Goal: Information Seeking & Learning: Learn about a topic

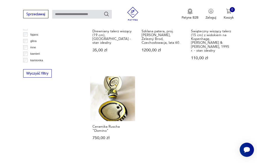
scroll to position [611, 0]
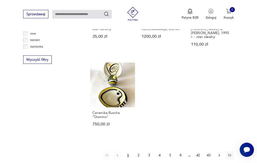
click at [220, 153] on icon "button" at bounding box center [219, 155] width 5 height 5
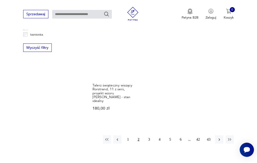
scroll to position [627, 0]
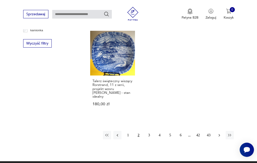
click at [221, 133] on icon "button" at bounding box center [219, 135] width 5 height 5
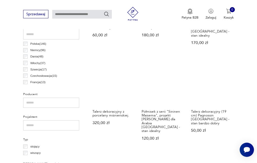
scroll to position [220, 0]
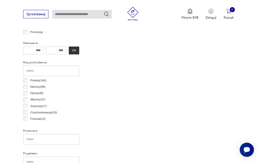
scroll to position [285, 0]
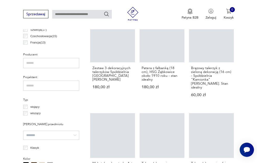
click at [75, 134] on input "search" at bounding box center [51, 135] width 56 height 9
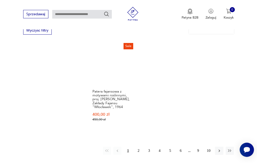
scroll to position [642, 0]
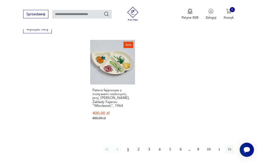
click at [218, 148] on icon "button" at bounding box center [219, 149] width 2 height 3
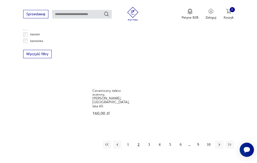
scroll to position [653, 0]
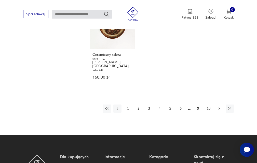
click at [220, 107] on icon "button" at bounding box center [219, 108] width 2 height 3
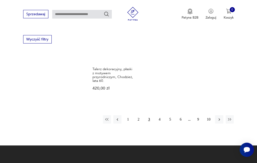
scroll to position [653, 0]
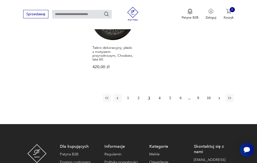
click at [218, 96] on icon "button" at bounding box center [219, 98] width 5 height 5
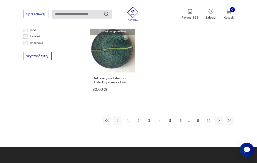
scroll to position [627, 0]
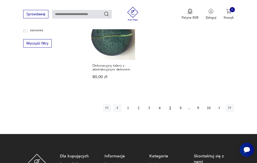
click at [219, 107] on icon "button" at bounding box center [219, 108] width 2 height 3
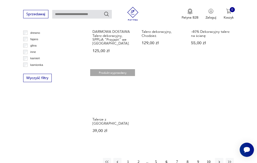
scroll to position [602, 0]
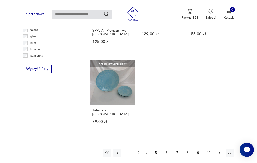
click at [219, 152] on icon "button" at bounding box center [219, 153] width 2 height 3
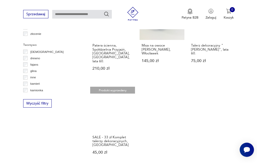
scroll to position [577, 0]
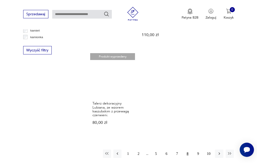
scroll to position [627, 0]
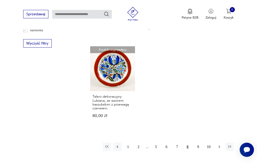
click at [220, 145] on icon "button" at bounding box center [219, 147] width 5 height 5
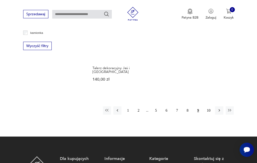
scroll to position [627, 0]
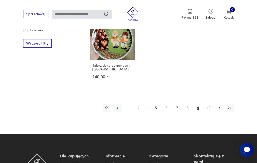
click at [219, 107] on icon "button" at bounding box center [219, 108] width 2 height 3
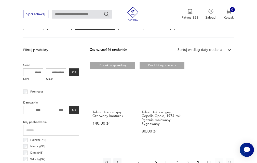
scroll to position [169, 0]
